Goal: Find specific page/section

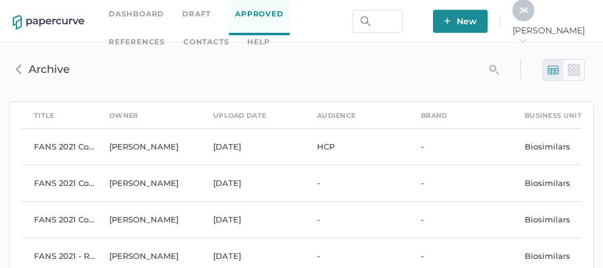
drag, startPoint x: 0, startPoint y: 0, endPoint x: 140, endPoint y: 45, distance: 146.7
click at [183, 45] on link "Contacts" at bounding box center [206, 41] width 46 height 13
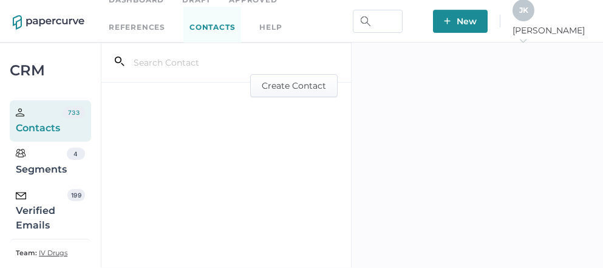
click at [41, 217] on div "Verified Emails" at bounding box center [42, 211] width 52 height 44
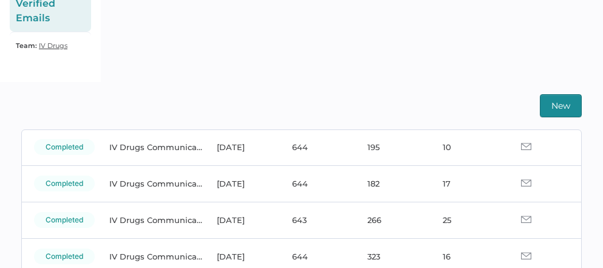
scroll to position [1823, 0]
